Goal: Navigation & Orientation: Find specific page/section

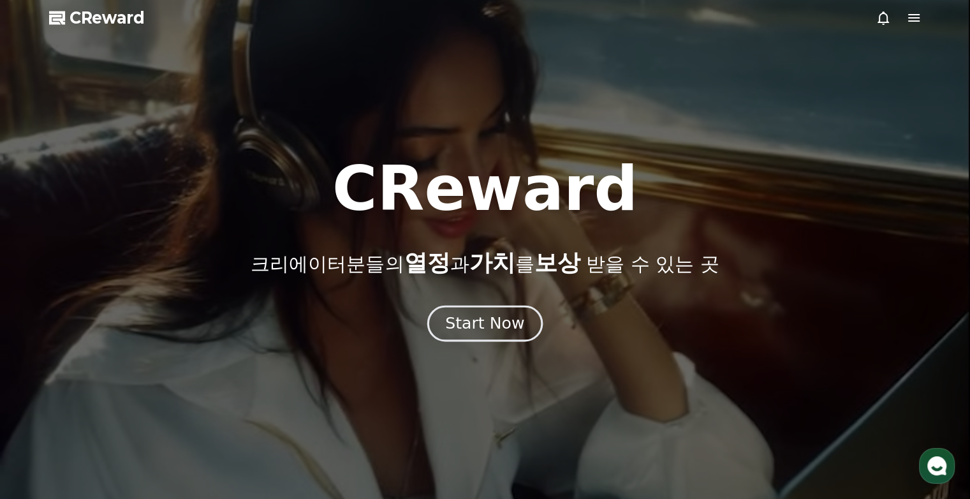
click at [477, 315] on div "Start Now" at bounding box center [484, 323] width 79 height 22
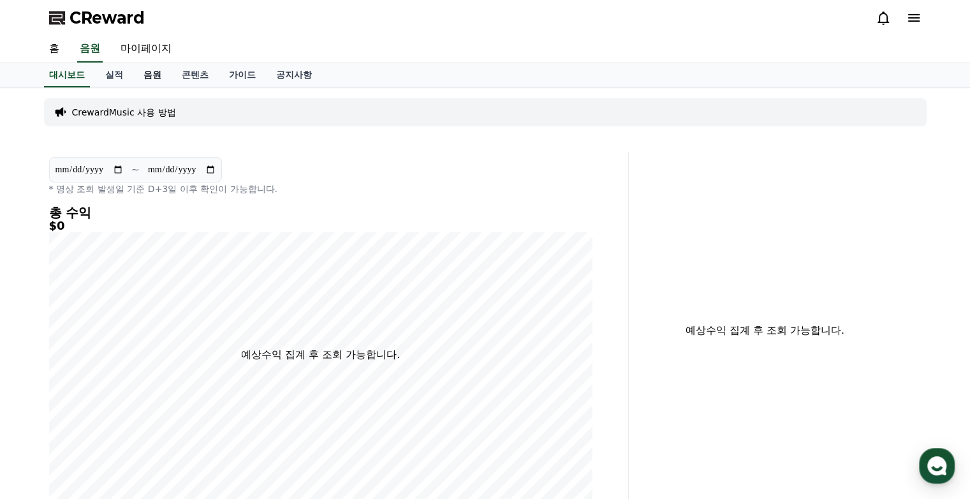
click at [150, 77] on link "음원" at bounding box center [152, 75] width 38 height 24
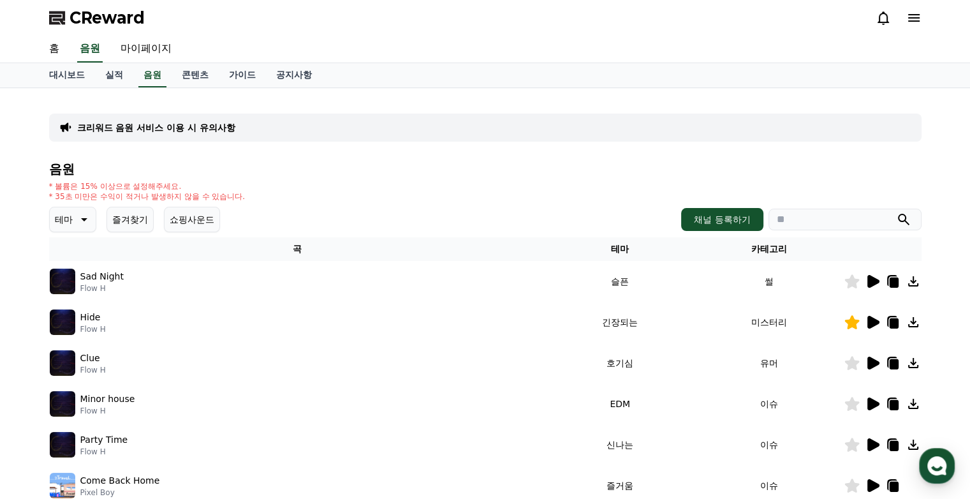
click at [652, 285] on icon at bounding box center [893, 282] width 9 height 10
click at [154, 51] on link "마이페이지" at bounding box center [145, 49] width 71 height 27
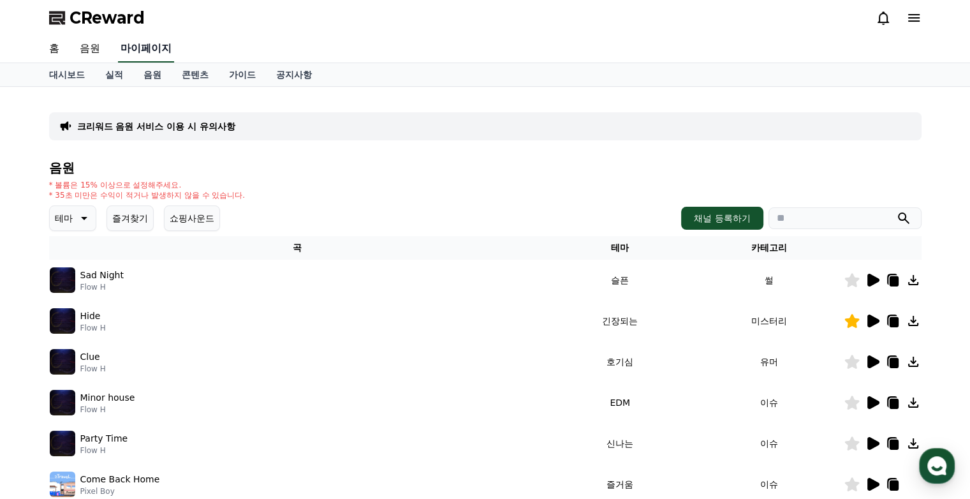
select select "**********"
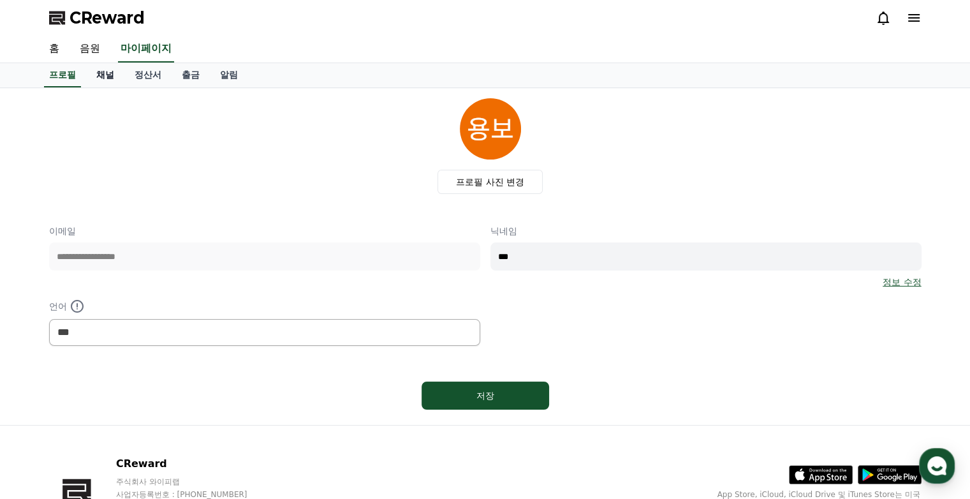
click at [108, 75] on link "채널" at bounding box center [105, 75] width 38 height 24
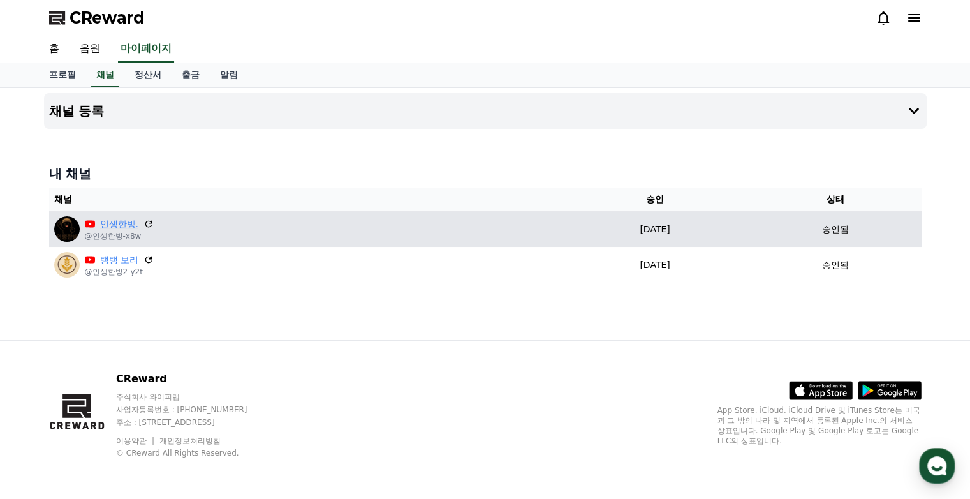
click at [115, 228] on link "인생한방." at bounding box center [119, 223] width 38 height 13
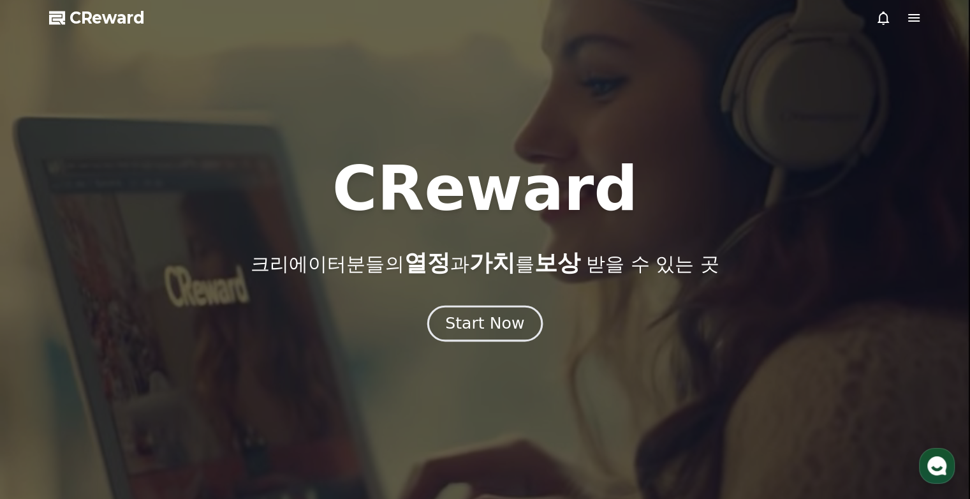
click at [497, 336] on button "Start Now" at bounding box center [484, 323] width 115 height 36
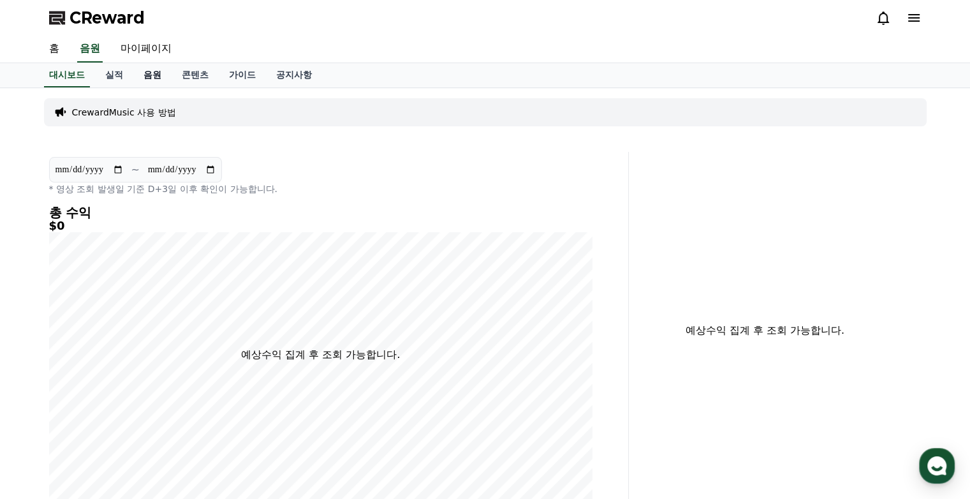
click at [156, 78] on link "음원" at bounding box center [152, 75] width 38 height 24
